Goal: Task Accomplishment & Management: Manage account settings

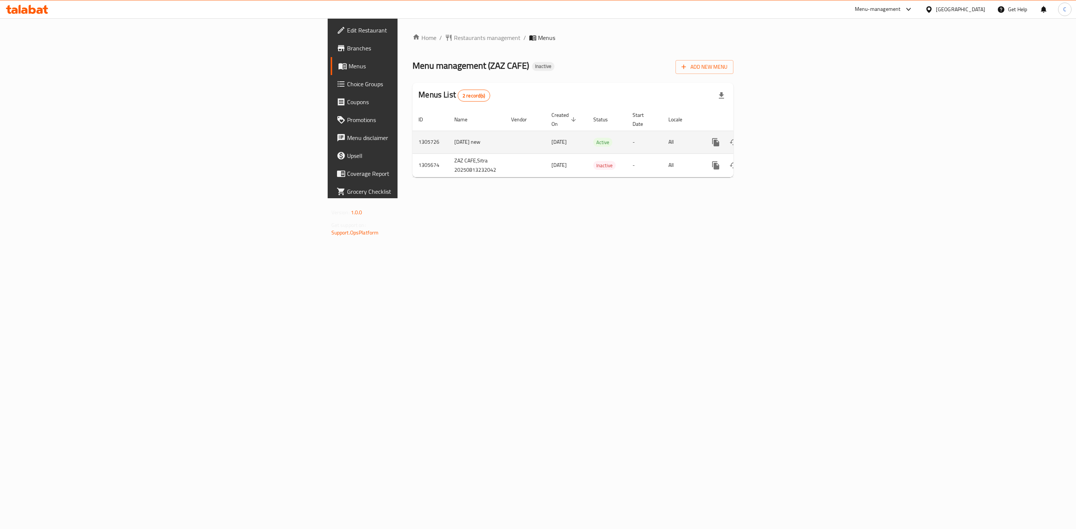
click at [773, 139] on icon "enhanced table" at bounding box center [769, 142] width 7 height 7
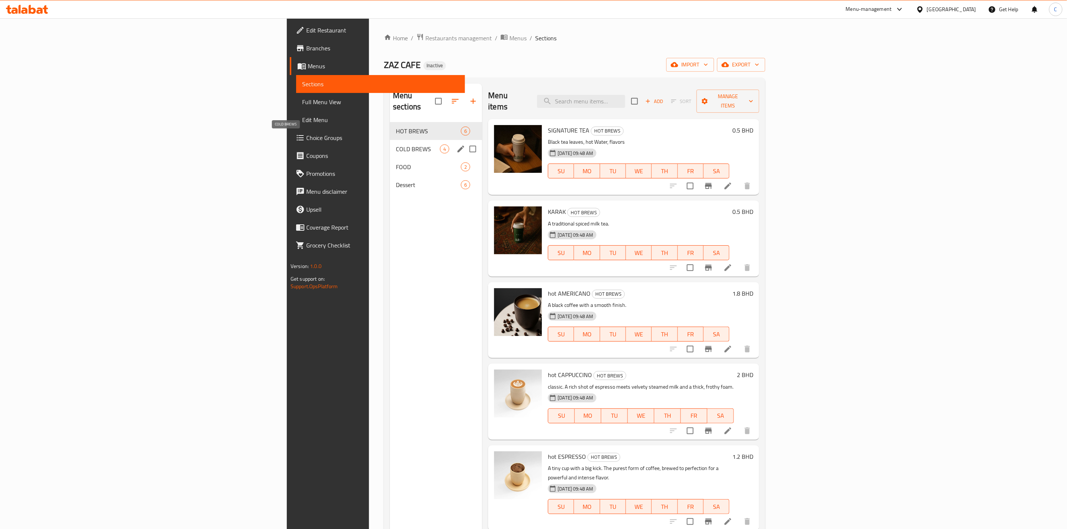
drag, startPoint x: 267, startPoint y: 142, endPoint x: 294, endPoint y: 125, distance: 31.7
click at [396, 145] on span "COLD BREWS" at bounding box center [418, 149] width 44 height 9
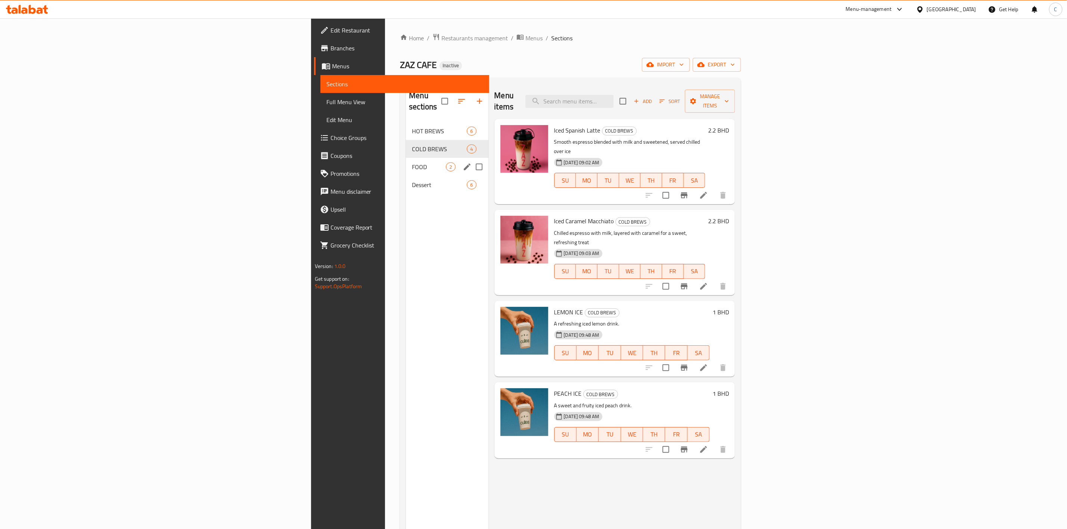
click at [406, 162] on div "FOOD 2" at bounding box center [447, 167] width 82 height 18
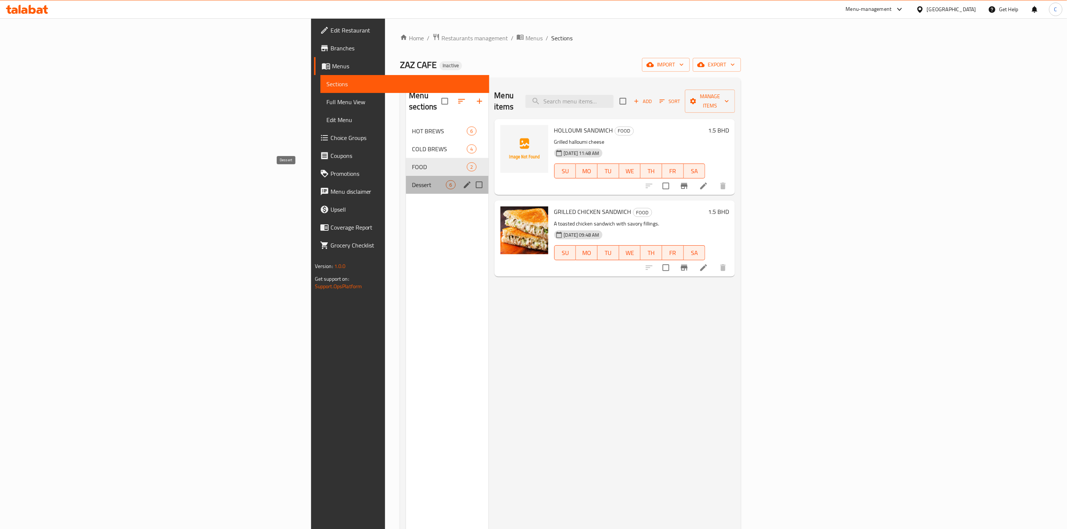
click at [412, 180] on span "Dessert" at bounding box center [429, 184] width 34 height 9
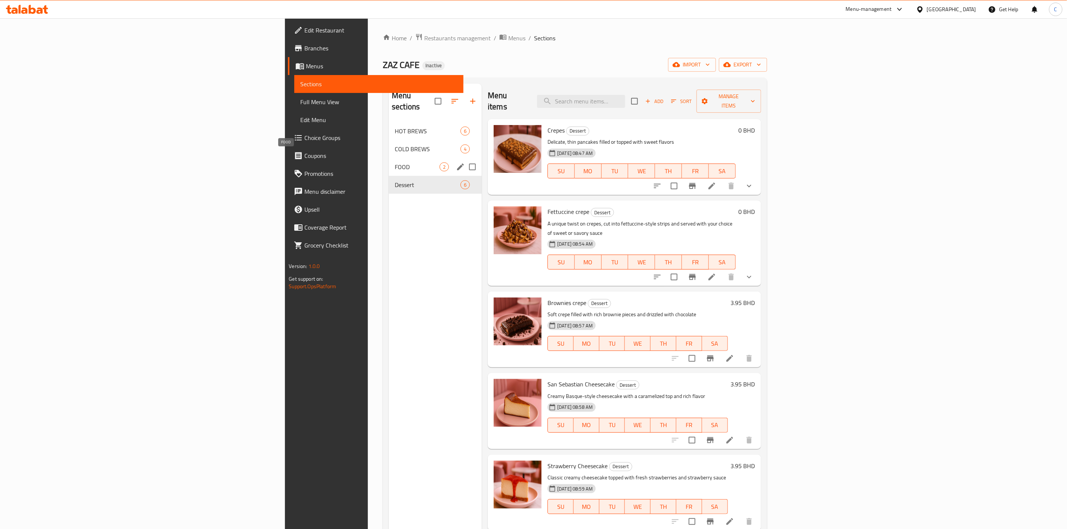
click at [395, 162] on span "FOOD" at bounding box center [417, 166] width 45 height 9
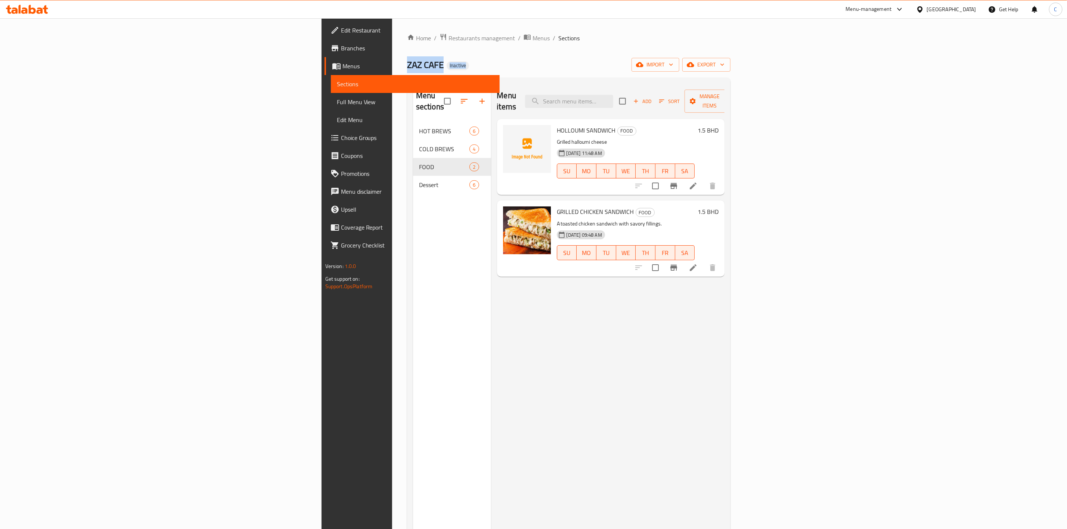
drag, startPoint x: 195, startPoint y: 63, endPoint x: 275, endPoint y: 53, distance: 80.1
click at [392, 53] on div "Home / Restaurants management / Menus / Sections ZAZ CAFE Inactive import expor…" at bounding box center [568, 326] width 353 height 616
drag, startPoint x: 607, startPoint y: 45, endPoint x: 596, endPoint y: 73, distance: 30.4
click at [601, 62] on div "Home / Restaurants management / Menus / Sections ZAZ CAFE Inactive import expor…" at bounding box center [568, 326] width 323 height 586
click at [413, 272] on div "Menu sections HOT BREWS 6 COLD BREWS 4 FOOD 2 Dessert 6" at bounding box center [452, 348] width 78 height 529
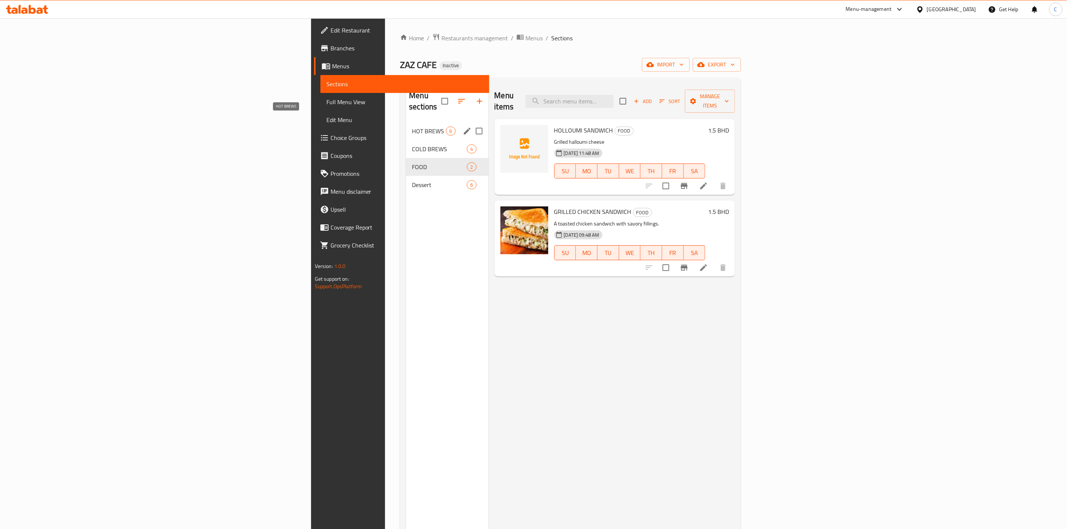
click at [412, 127] on span "HOT BREWS" at bounding box center [429, 131] width 34 height 9
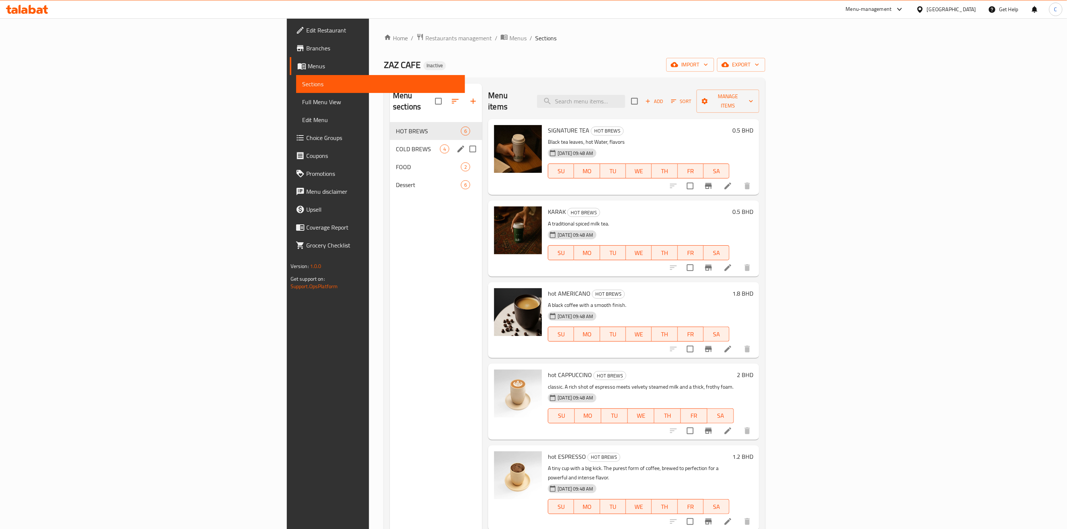
click at [390, 145] on div "COLD BREWS 4" at bounding box center [436, 149] width 92 height 18
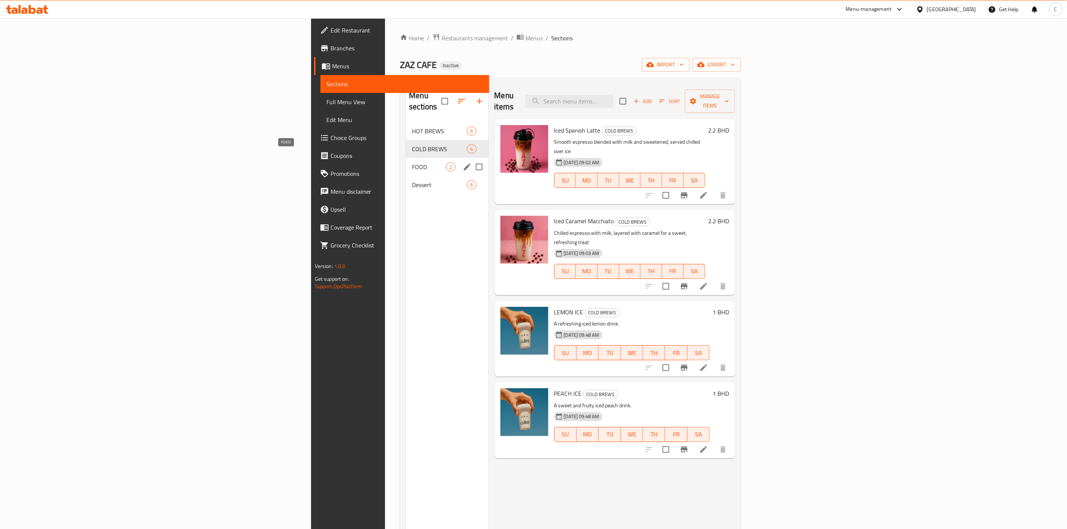
click at [412, 162] on span "FOOD" at bounding box center [429, 166] width 34 height 9
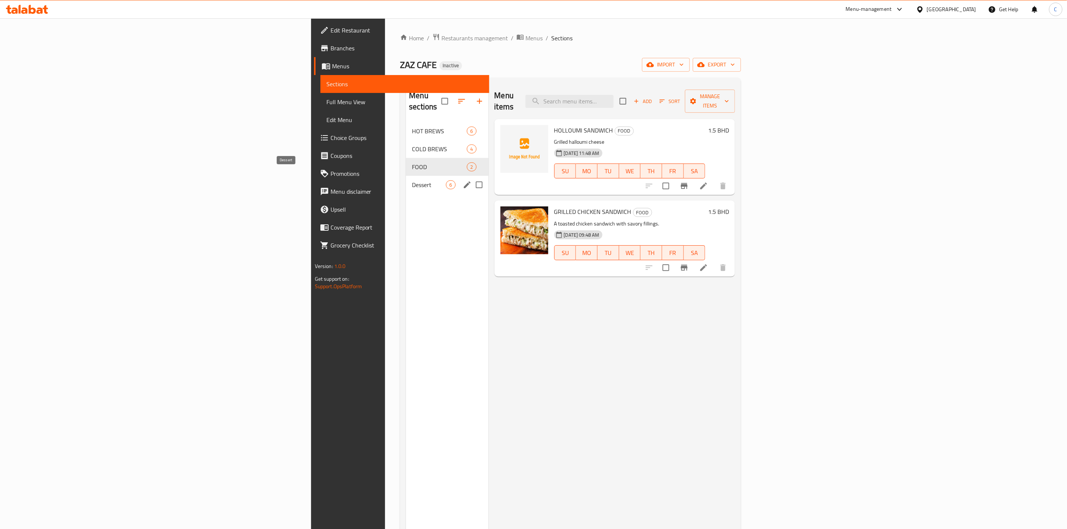
drag, startPoint x: 260, startPoint y: 171, endPoint x: 268, endPoint y: 164, distance: 10.8
click at [412, 180] on span "Dessert" at bounding box center [429, 184] width 34 height 9
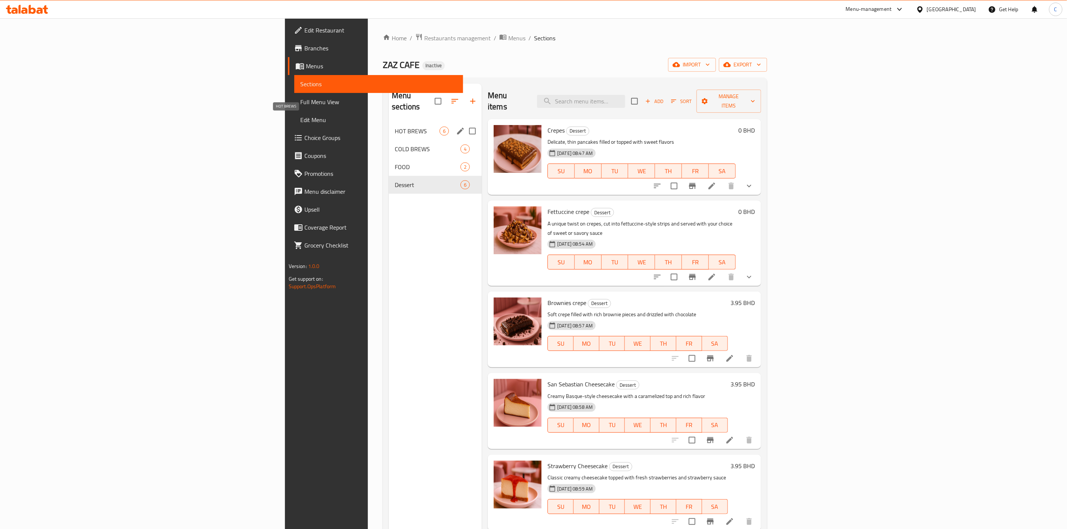
click at [395, 127] on span "HOT BREWS" at bounding box center [417, 131] width 45 height 9
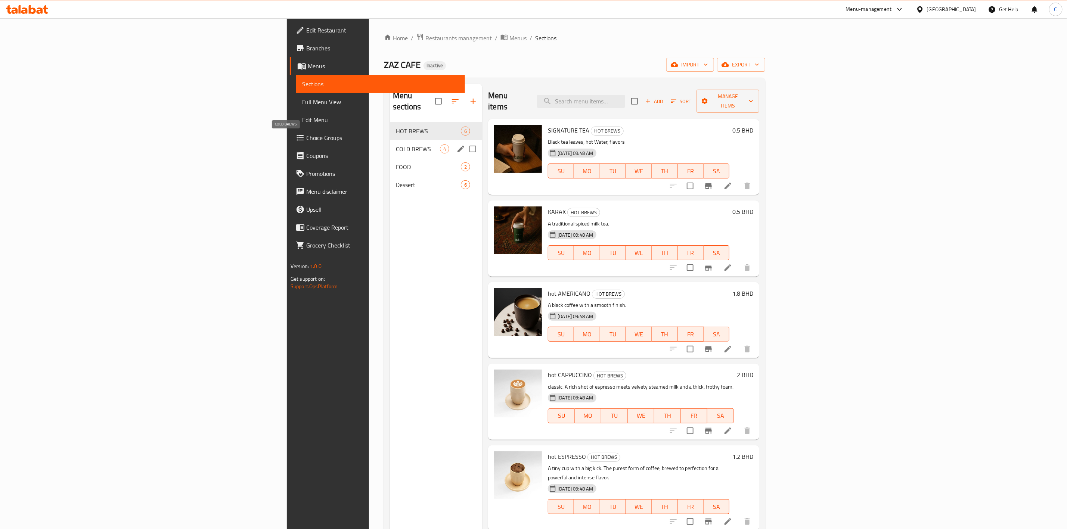
click at [396, 145] on span "COLD BREWS" at bounding box center [418, 149] width 44 height 9
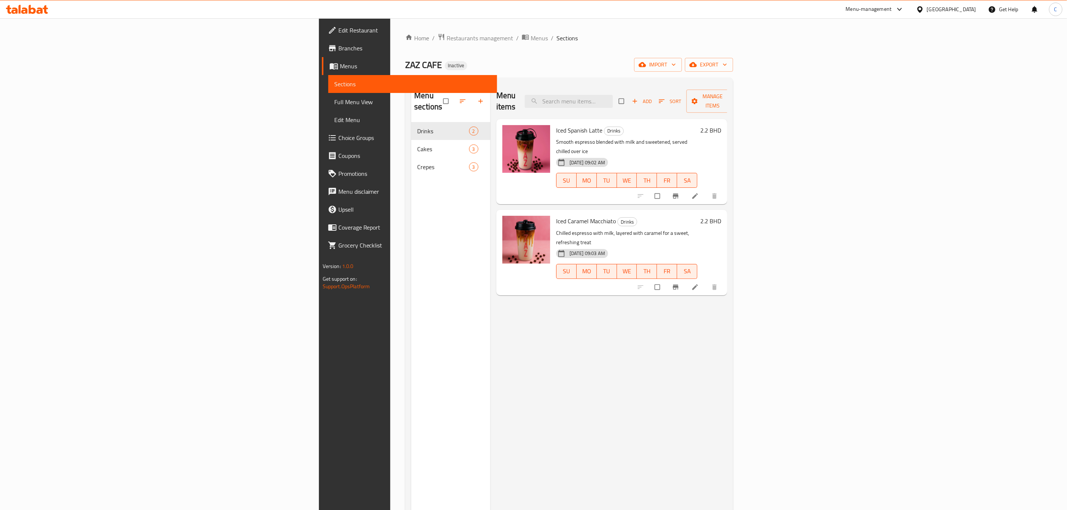
click at [338, 47] on span "Branches" at bounding box center [414, 48] width 153 height 9
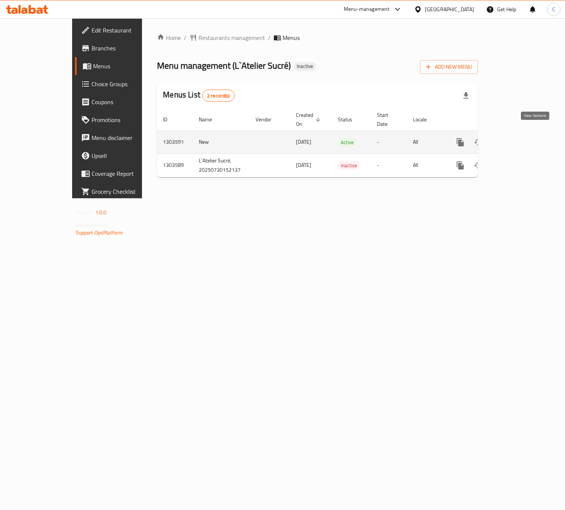
click at [517, 139] on icon "enhanced table" at bounding box center [514, 142] width 7 height 7
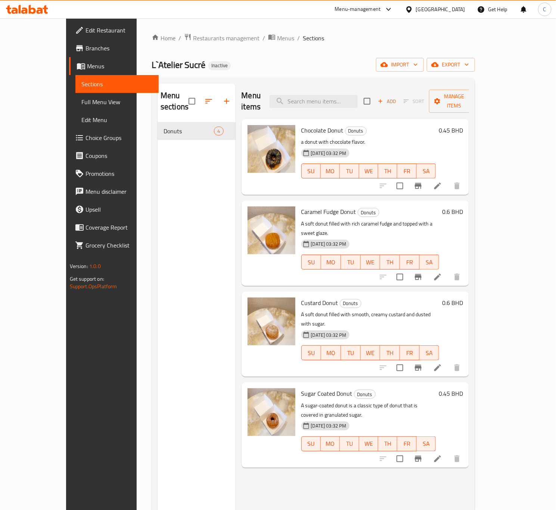
click at [251, 38] on ol "Home / Restaurants management / Menus / Sections" at bounding box center [313, 38] width 323 height 10
click at [277, 38] on span "Menus" at bounding box center [285, 38] width 17 height 9
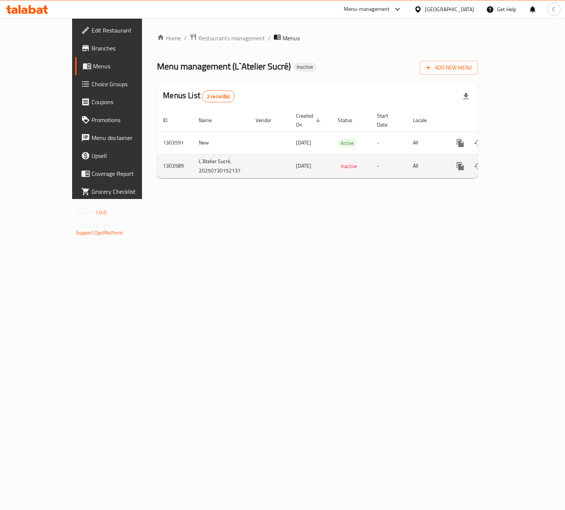
drag, startPoint x: 232, startPoint y: 158, endPoint x: 267, endPoint y: 165, distance: 35.4
click at [250, 158] on td "enhanced table" at bounding box center [270, 166] width 40 height 24
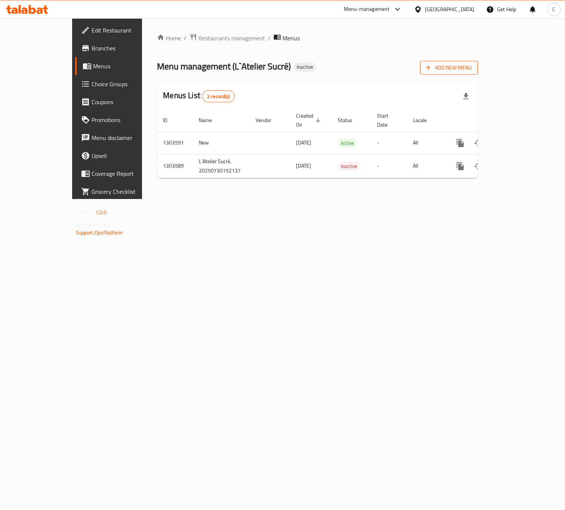
click at [472, 70] on span "Add New Menu" at bounding box center [449, 67] width 46 height 9
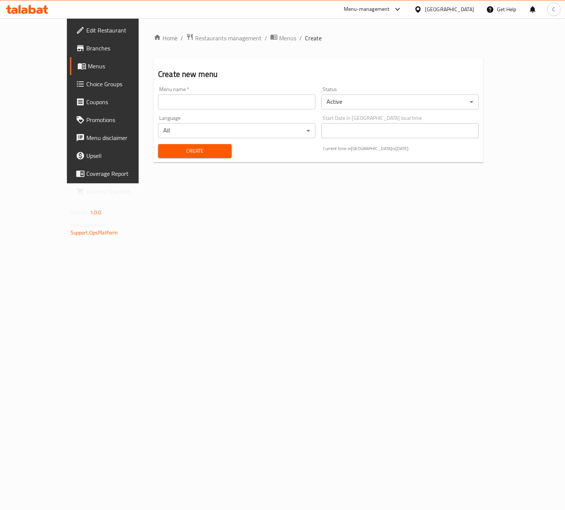
click at [161, 100] on input "text" at bounding box center [236, 101] width 157 height 15
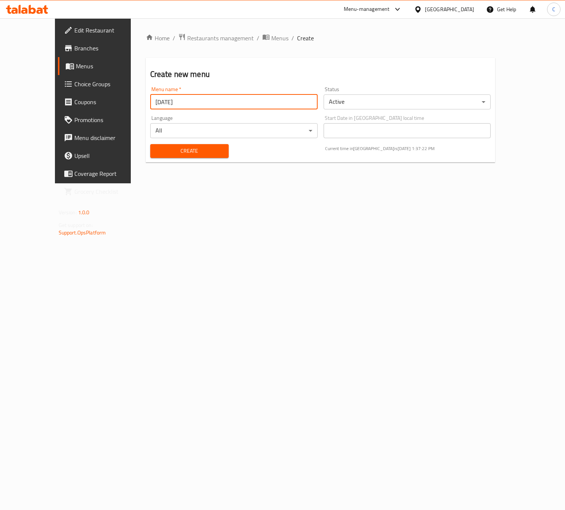
type input "aug 20"
click at [150, 144] on button "Create" at bounding box center [189, 151] width 78 height 14
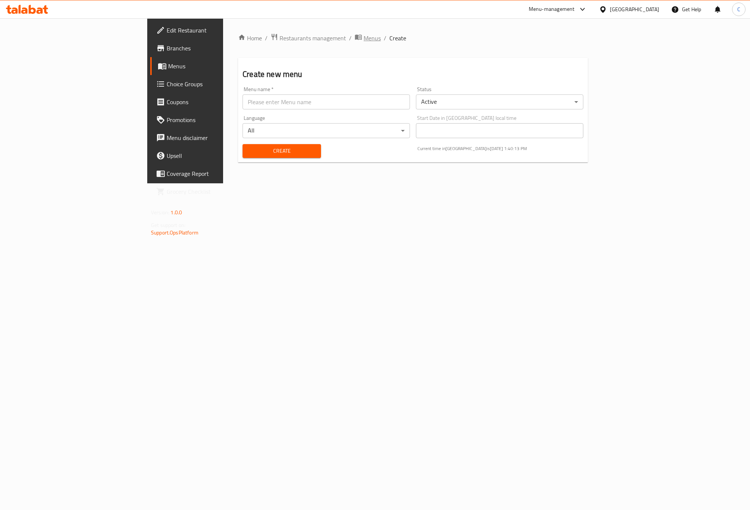
click at [363, 41] on span "Menus" at bounding box center [371, 38] width 17 height 9
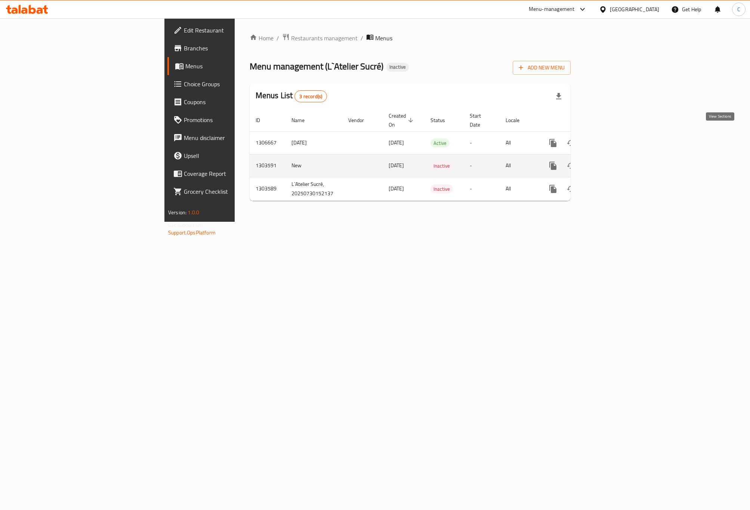
click at [564, 136] on link "enhanced table" at bounding box center [607, 143] width 18 height 18
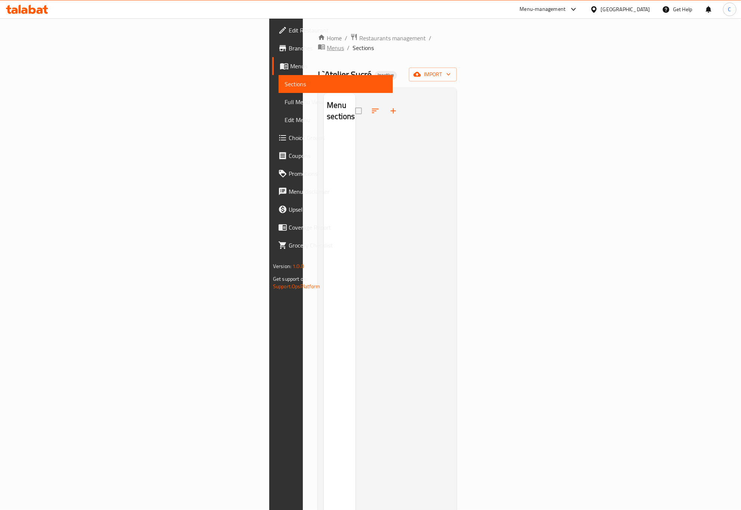
click at [327, 43] on span "Menus" at bounding box center [335, 47] width 17 height 9
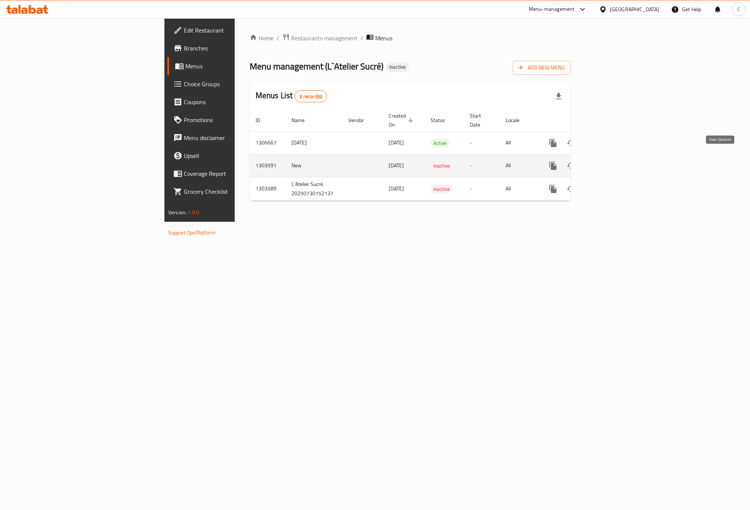
click at [564, 161] on icon "enhanced table" at bounding box center [606, 165] width 9 height 9
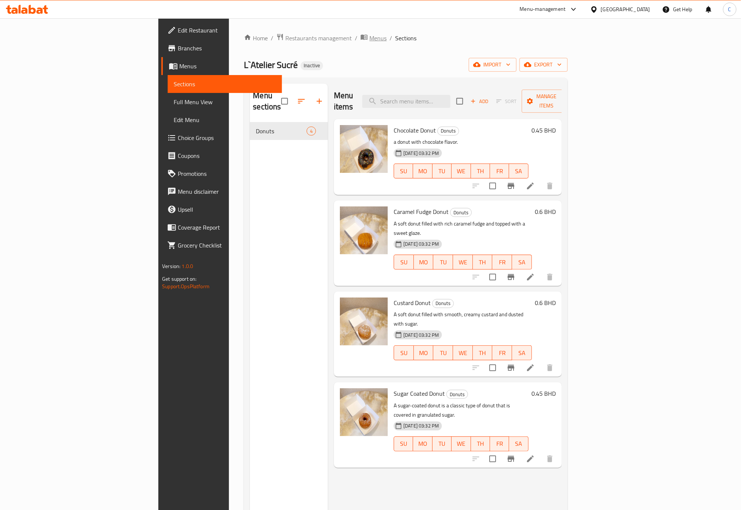
click at [369, 38] on span "Menus" at bounding box center [377, 38] width 17 height 9
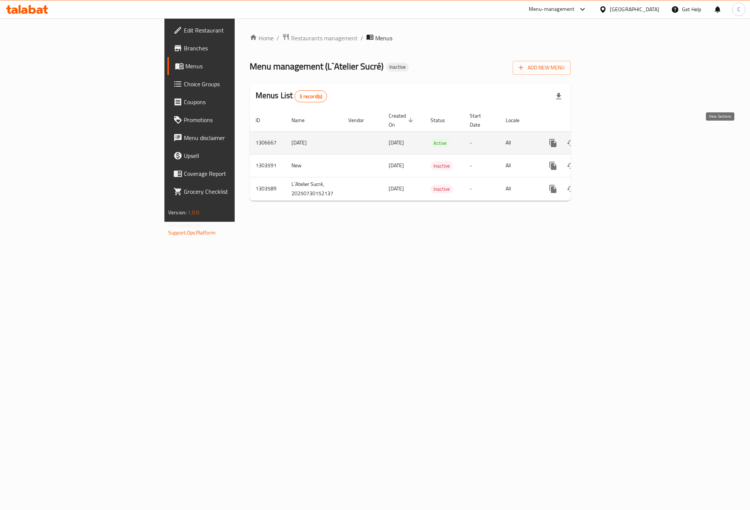
click at [564, 140] on icon "enhanced table" at bounding box center [606, 143] width 7 height 7
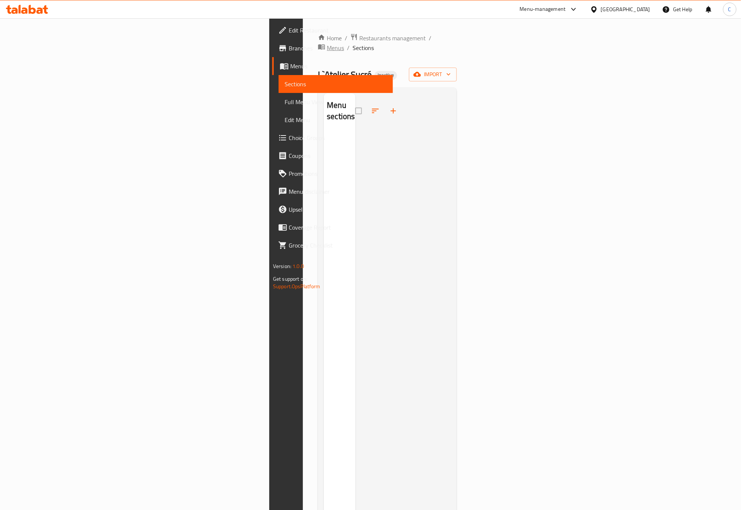
click at [327, 43] on span "Menus" at bounding box center [335, 47] width 17 height 9
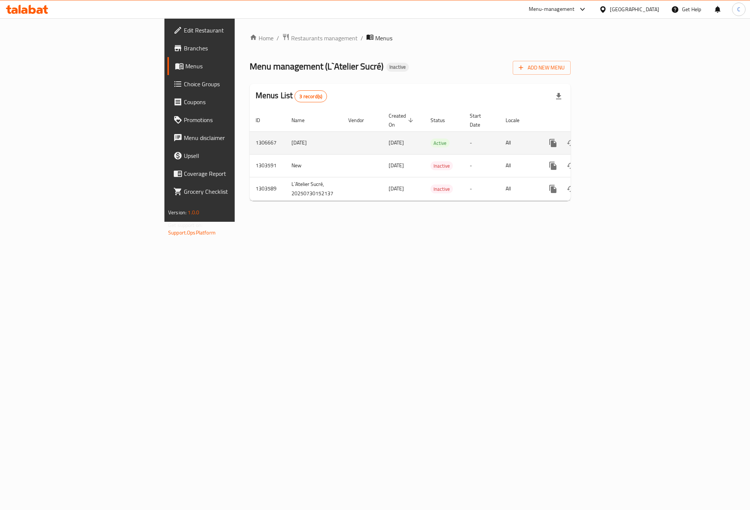
click at [538, 137] on td "All" at bounding box center [518, 142] width 38 height 23
drag, startPoint x: 467, startPoint y: 83, endPoint x: 548, endPoint y: 108, distance: 84.5
click at [354, 77] on div "Home / Restaurants management / Menus Menu management ( L`Atelier Sucré ) Inact…" at bounding box center [410, 120] width 321 height 174
click at [40, 6] on icon at bounding box center [27, 9] width 42 height 9
